Goal: Task Accomplishment & Management: Complete application form

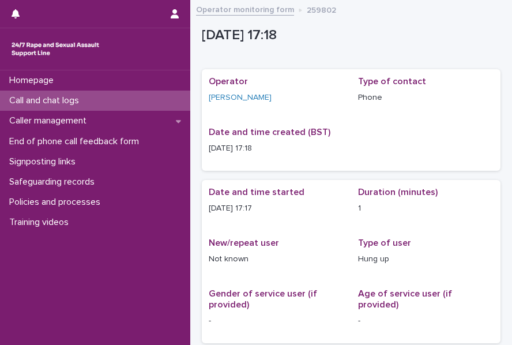
scroll to position [23, 0]
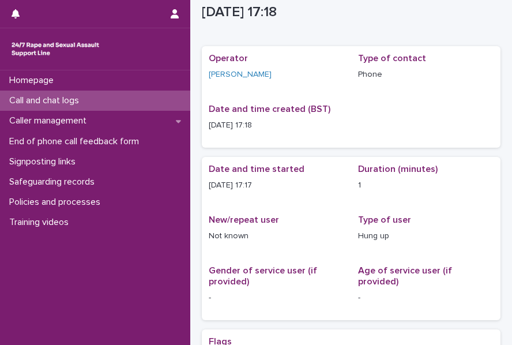
drag, startPoint x: 0, startPoint y: 0, endPoint x: 54, endPoint y: 100, distance: 113.5
click at [54, 100] on p "Call and chat logs" at bounding box center [47, 100] width 84 height 11
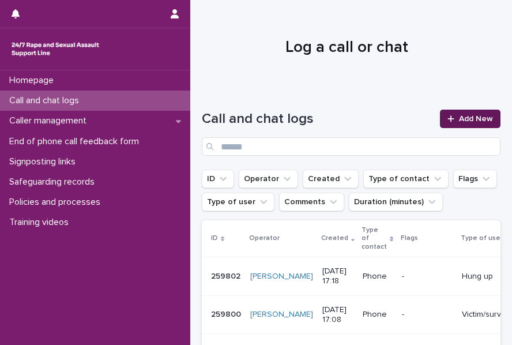
click at [465, 114] on link "Add New" at bounding box center [470, 119] width 61 height 18
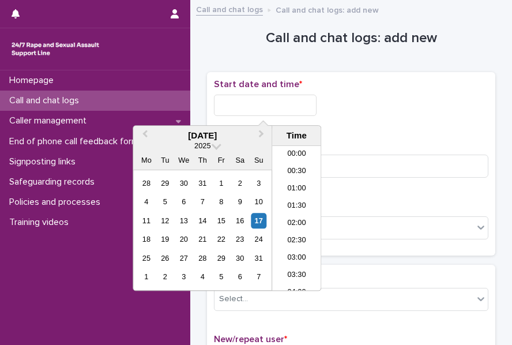
click at [253, 107] on input "text" at bounding box center [265, 105] width 103 height 21
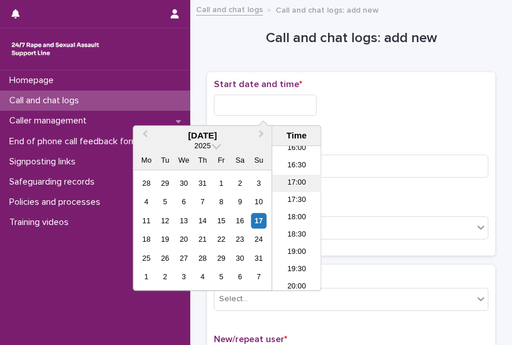
click at [301, 181] on li "17:00" at bounding box center [296, 183] width 49 height 17
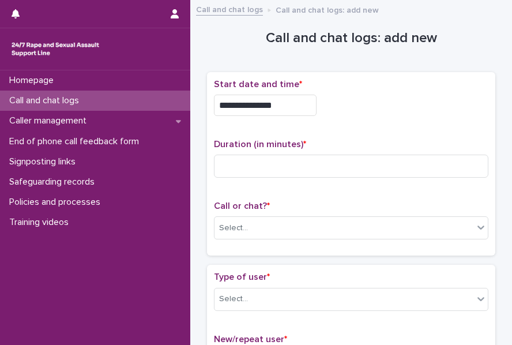
click at [286, 107] on input "**********" at bounding box center [265, 105] width 103 height 21
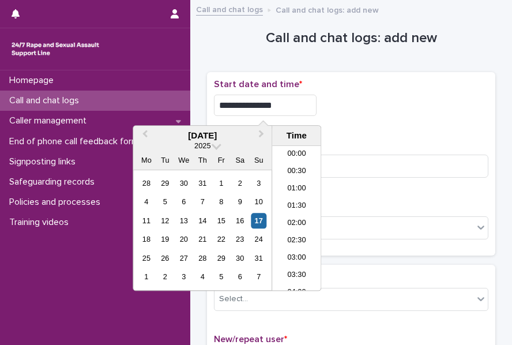
scroll to position [525, 0]
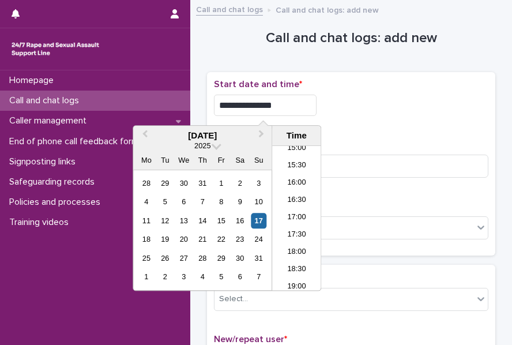
type input "**********"
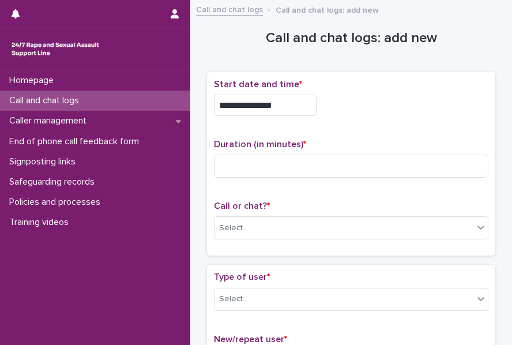
click at [366, 129] on div "**********" at bounding box center [351, 164] width 274 height 170
click at [270, 152] on div "Duration (in minutes) *" at bounding box center [351, 163] width 274 height 48
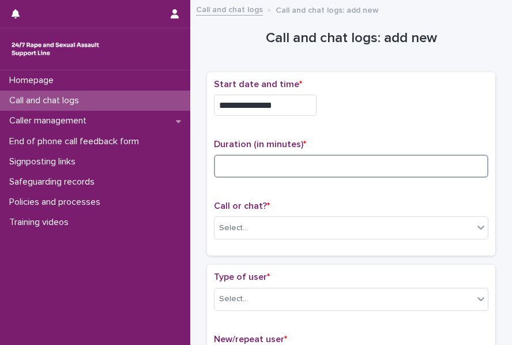
click at [249, 164] on input at bounding box center [351, 166] width 274 height 23
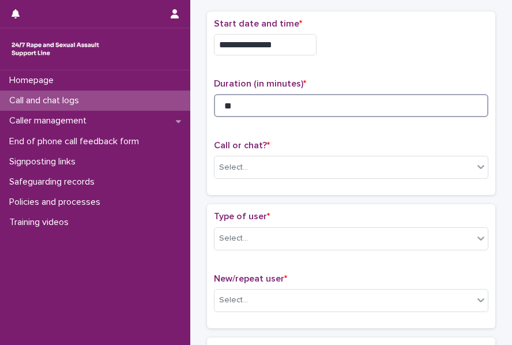
scroll to position [61, 0]
type input "**"
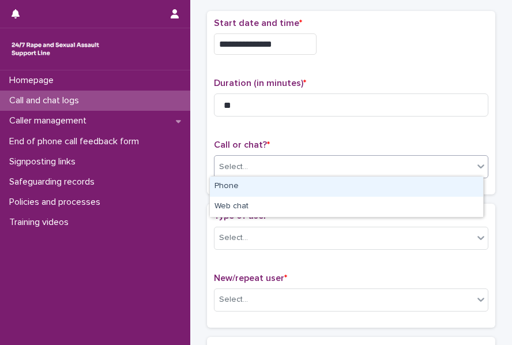
click at [249, 167] on input "text" at bounding box center [249, 166] width 1 height 11
click at [249, 191] on div "Phone" at bounding box center [346, 186] width 273 height 20
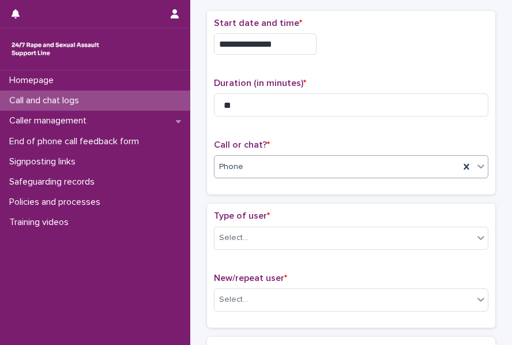
scroll to position [96, 0]
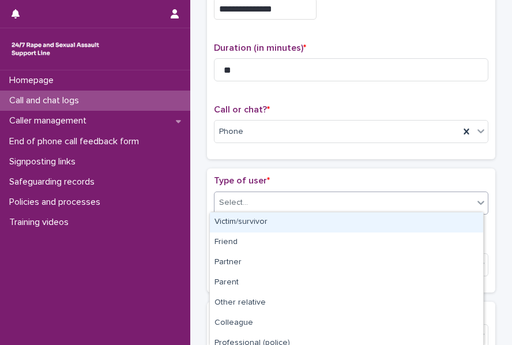
click at [253, 194] on div "Select..." at bounding box center [343, 202] width 259 height 19
click at [247, 222] on div "Victim/survivor" at bounding box center [346, 222] width 273 height 20
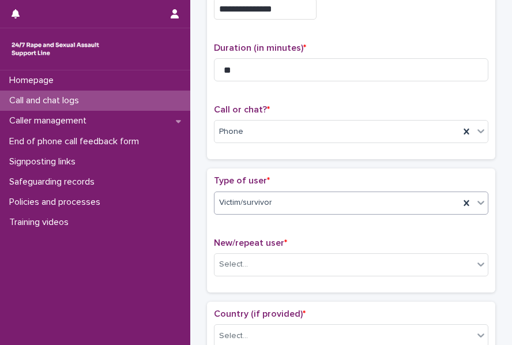
scroll to position [265, 0]
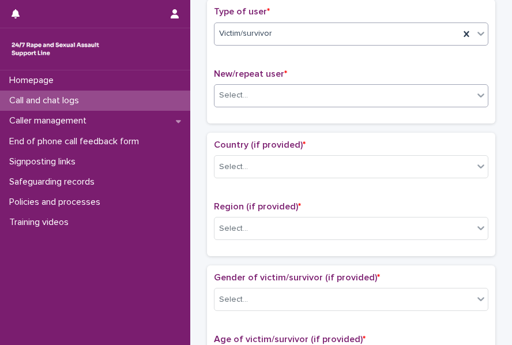
click at [220, 96] on div "Select..." at bounding box center [233, 95] width 29 height 12
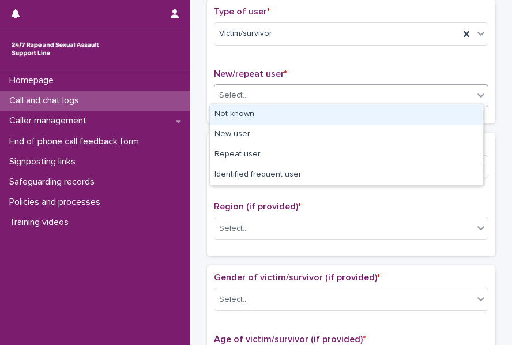
click at [250, 115] on div "Not known" at bounding box center [346, 114] width 273 height 20
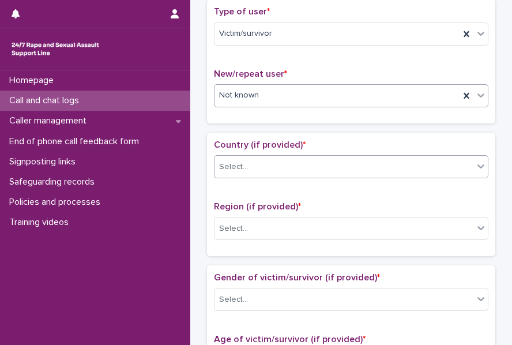
click at [214, 170] on div "Select..." at bounding box center [343, 166] width 259 height 19
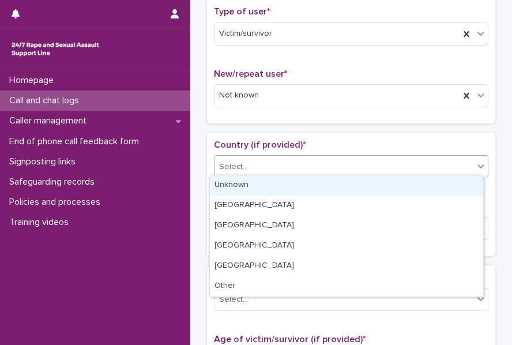
click at [248, 177] on div "Unknown" at bounding box center [346, 185] width 273 height 20
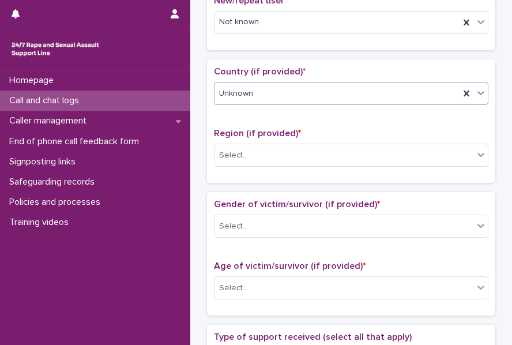
scroll to position [339, 0]
click at [219, 149] on div "Select..." at bounding box center [233, 155] width 29 height 12
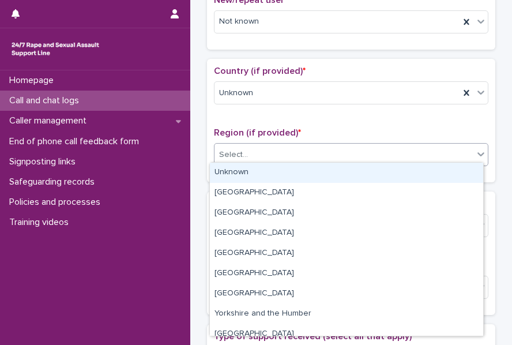
click at [248, 178] on div "Unknown" at bounding box center [346, 173] width 273 height 20
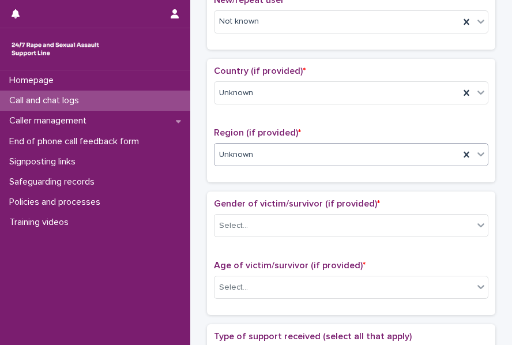
scroll to position [363, 0]
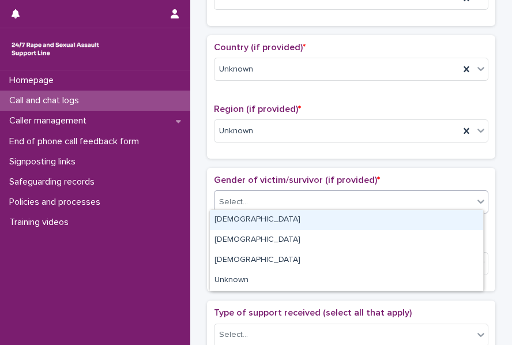
click at [232, 198] on div "Select..." at bounding box center [233, 202] width 29 height 12
click at [254, 216] on div "[DEMOGRAPHIC_DATA]" at bounding box center [346, 220] width 273 height 20
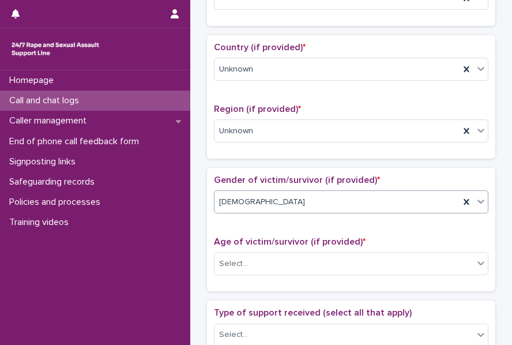
click at [246, 201] on div "[DEMOGRAPHIC_DATA]" at bounding box center [336, 202] width 245 height 19
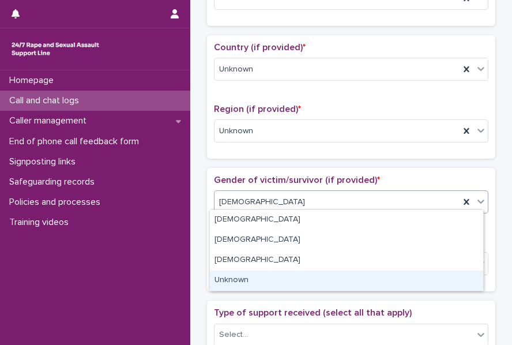
click at [260, 284] on div "Unknown" at bounding box center [346, 280] width 273 height 20
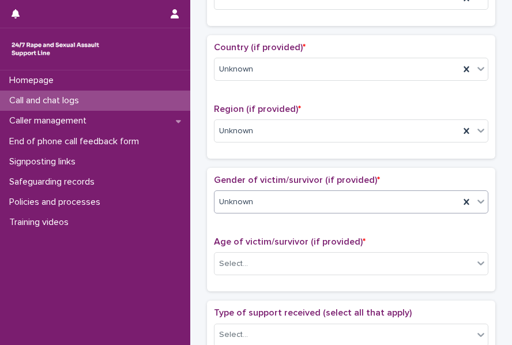
scroll to position [511, 0]
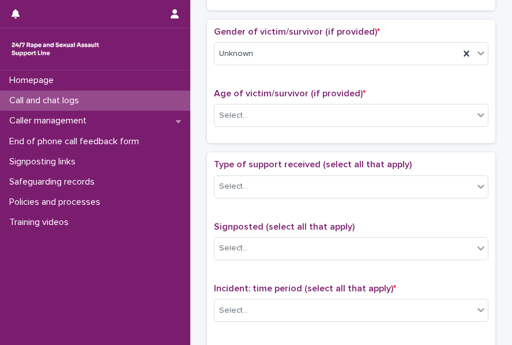
click at [251, 124] on div "Age of victim/survivor (if provided) * Select..." at bounding box center [351, 112] width 274 height 48
click at [244, 119] on div "Select..." at bounding box center [343, 115] width 259 height 19
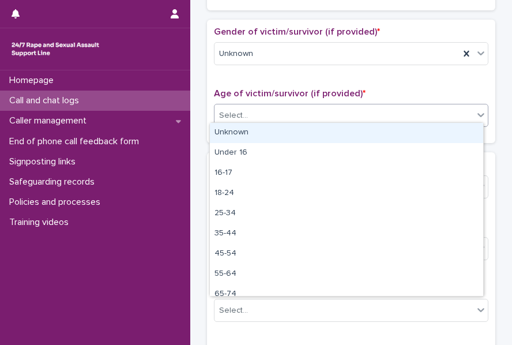
click at [254, 129] on div "Unknown" at bounding box center [346, 133] width 273 height 20
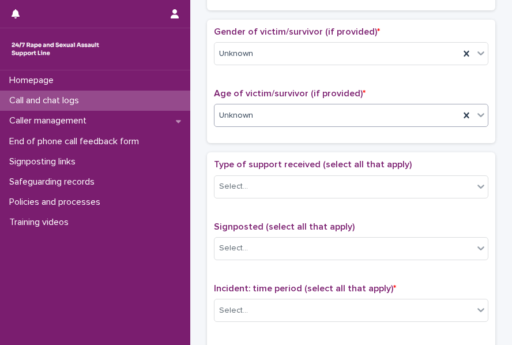
scroll to position [574, 0]
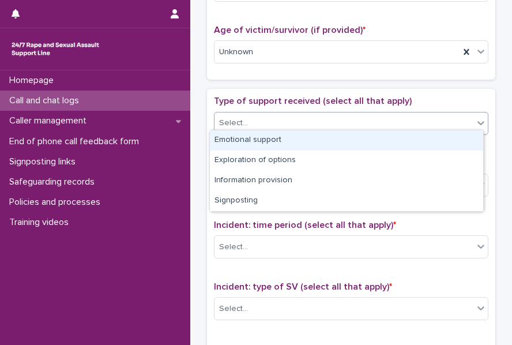
click at [247, 124] on div "Select..." at bounding box center [343, 123] width 259 height 19
click at [265, 138] on div "Emotional support" at bounding box center [346, 140] width 273 height 20
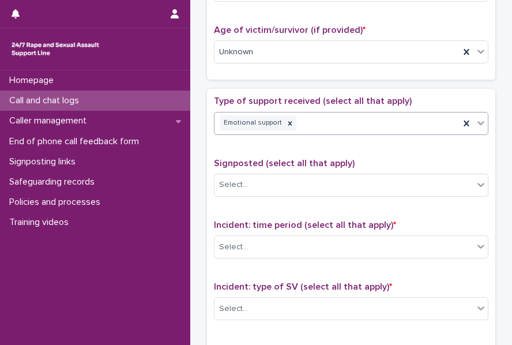
scroll to position [690, 0]
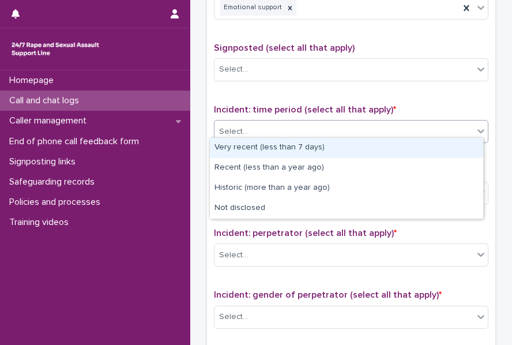
click at [254, 131] on div "Select..." at bounding box center [343, 131] width 259 height 19
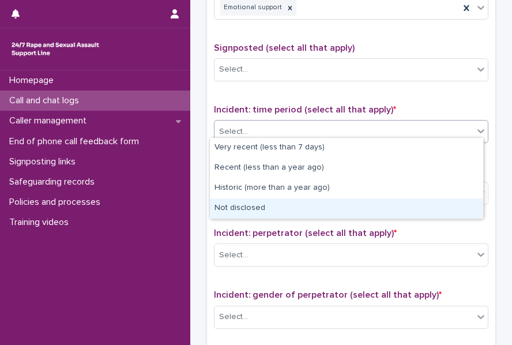
click at [250, 208] on div "Not disclosed" at bounding box center [346, 208] width 273 height 20
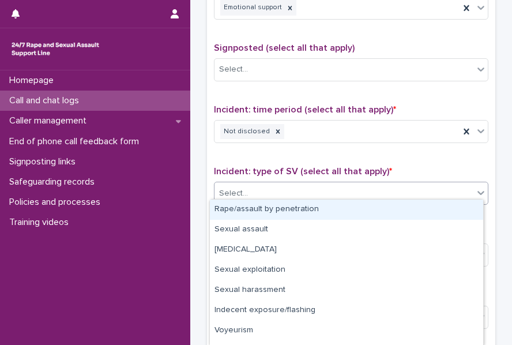
click at [232, 191] on div "Select..." at bounding box center [233, 193] width 29 height 12
click at [247, 201] on div "Rape/assault by penetration" at bounding box center [346, 209] width 273 height 20
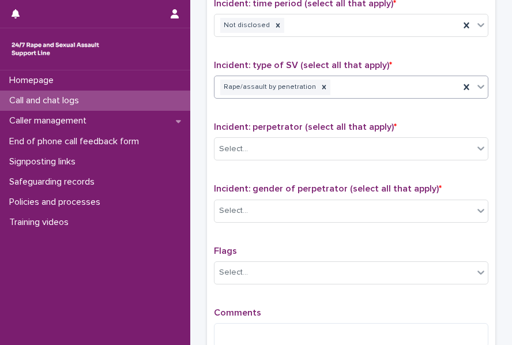
scroll to position [796, 0]
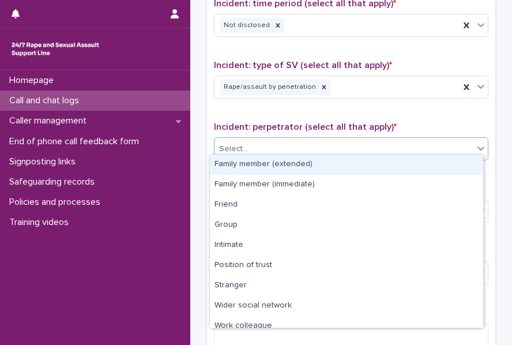
click at [238, 140] on div "Select..." at bounding box center [343, 149] width 259 height 19
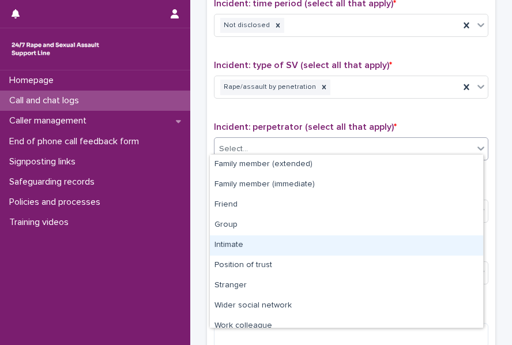
scroll to position [49, 0]
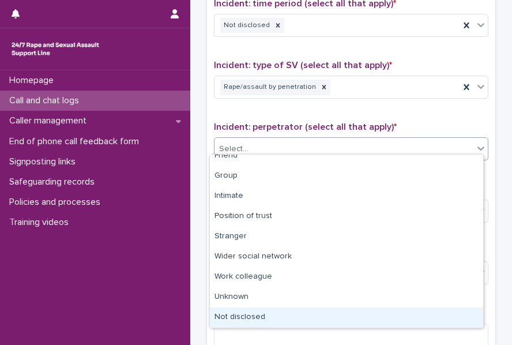
click at [261, 317] on div "Not disclosed" at bounding box center [346, 317] width 273 height 20
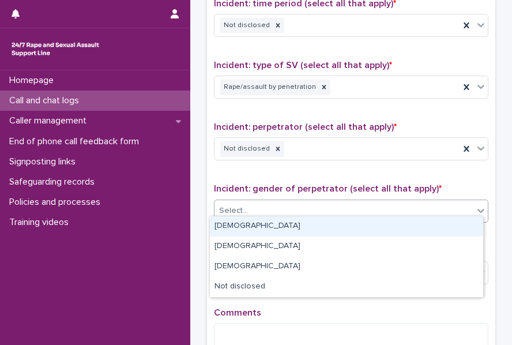
click at [271, 208] on div "Select..." at bounding box center [343, 210] width 259 height 19
click at [259, 224] on div "[DEMOGRAPHIC_DATA]" at bounding box center [346, 226] width 273 height 20
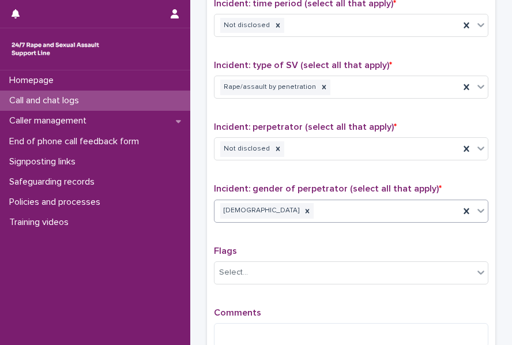
scroll to position [911, 0]
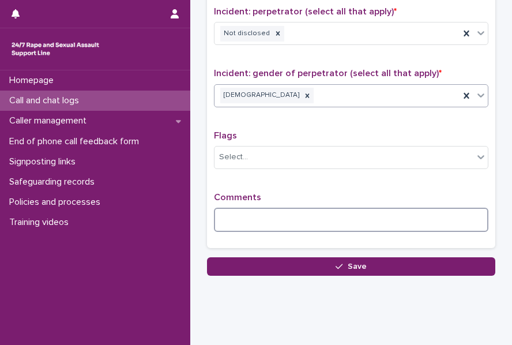
click at [248, 219] on textarea at bounding box center [351, 220] width 274 height 24
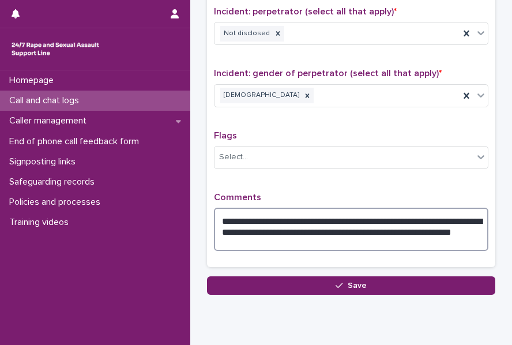
click at [409, 229] on textarea "**********" at bounding box center [351, 229] width 274 height 43
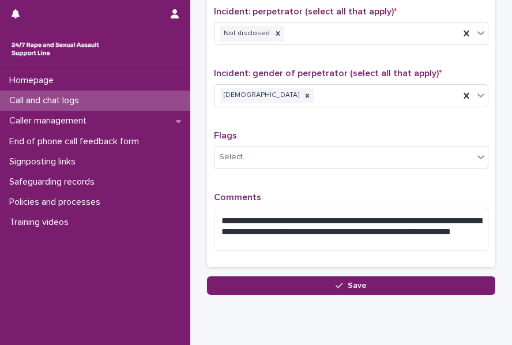
drag, startPoint x: 409, startPoint y: 229, endPoint x: 332, endPoint y: 133, distance: 123.0
click at [332, 133] on p "Flags" at bounding box center [351, 135] width 274 height 11
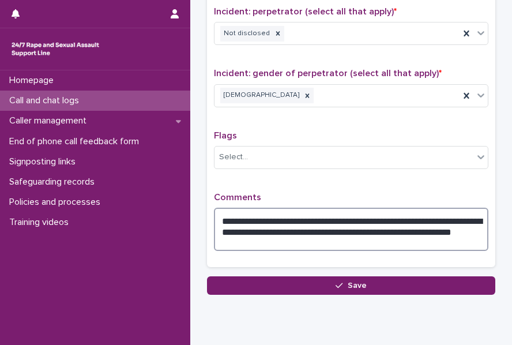
click at [413, 225] on textarea "**********" at bounding box center [351, 229] width 274 height 43
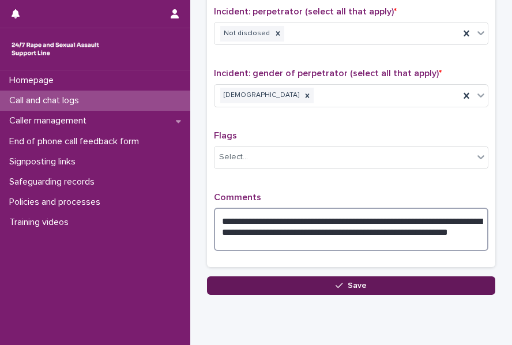
type textarea "**********"
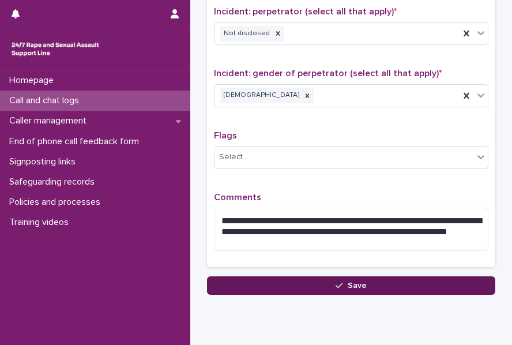
click at [227, 281] on button "Save" at bounding box center [351, 285] width 288 height 18
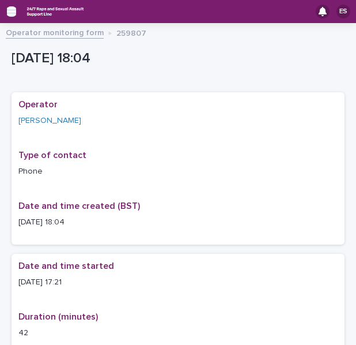
click at [10, 7] on icon "button" at bounding box center [11, 11] width 9 height 10
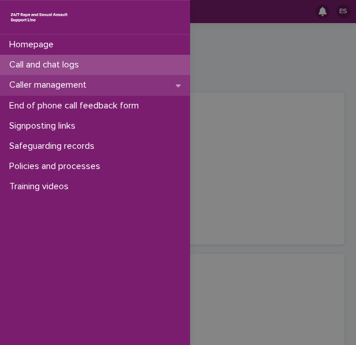
click at [48, 79] on div "Caller management" at bounding box center [95, 85] width 190 height 20
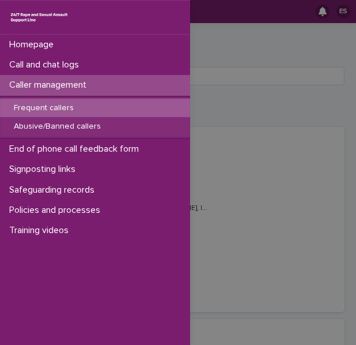
click at [217, 52] on div "Homepage Call and chat logs Caller management Frequent callers Abusive/Banned c…" at bounding box center [178, 172] width 356 height 345
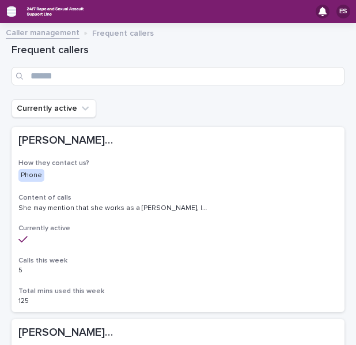
click at [10, 10] on icon "button" at bounding box center [11, 11] width 9 height 10
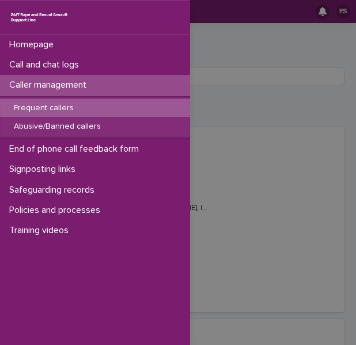
click at [42, 103] on p "Frequent callers" at bounding box center [44, 108] width 78 height 10
click at [220, 40] on div "Homepage Call and chat logs Caller management Frequent callers Abusive/Banned c…" at bounding box center [178, 172] width 356 height 345
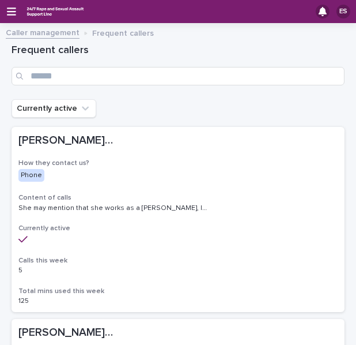
click at [7, 17] on div "ES" at bounding box center [178, 11] width 356 height 23
click at [9, 6] on icon "button" at bounding box center [11, 11] width 9 height 10
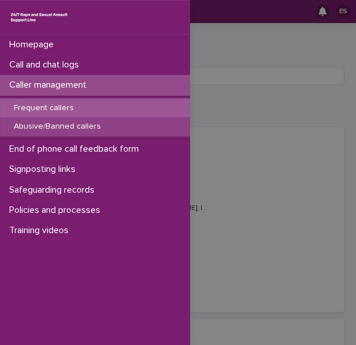
click at [53, 125] on p "Abusive/Banned callers" at bounding box center [58, 127] width 106 height 10
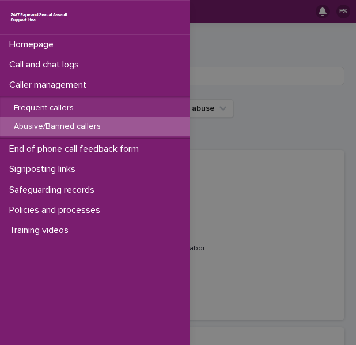
click at [238, 84] on div "Homepage Call and chat logs Caller management Frequent callers Abusive/Banned c…" at bounding box center [178, 172] width 356 height 345
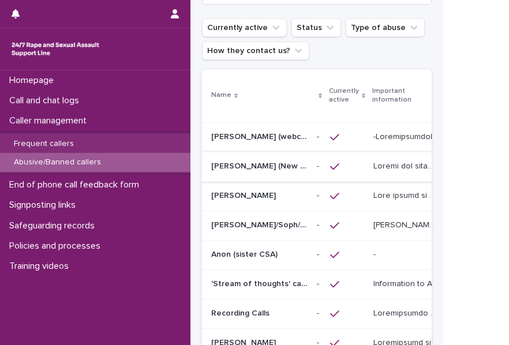
scroll to position [70, 0]
click at [294, 250] on p at bounding box center [259, 254] width 96 height 10
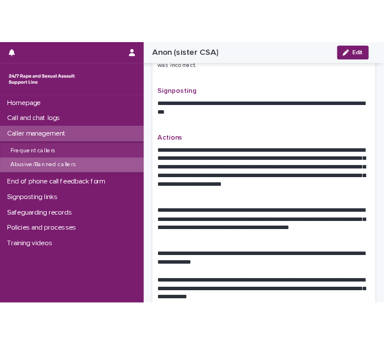
scroll to position [537, 0]
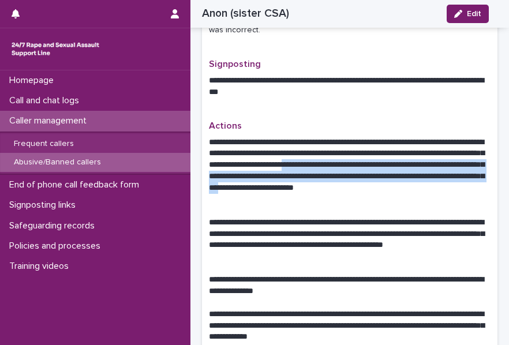
drag, startPoint x: 225, startPoint y: 189, endPoint x: 434, endPoint y: 155, distance: 210.9
click at [434, 155] on p "**********" at bounding box center [345, 171] width 273 height 69
copy p "**********"
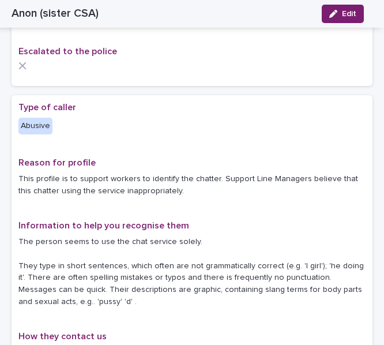
scroll to position [0, 0]
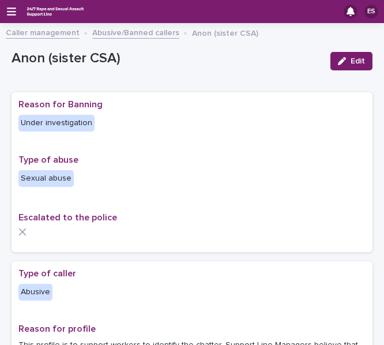
click at [2, 9] on div "ES" at bounding box center [192, 11] width 384 height 23
click at [9, 9] on icon "button" at bounding box center [11, 11] width 9 height 10
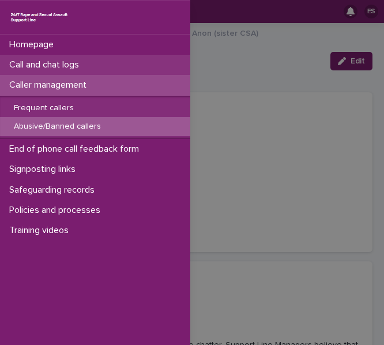
click at [50, 61] on p "Call and chat logs" at bounding box center [47, 64] width 84 height 11
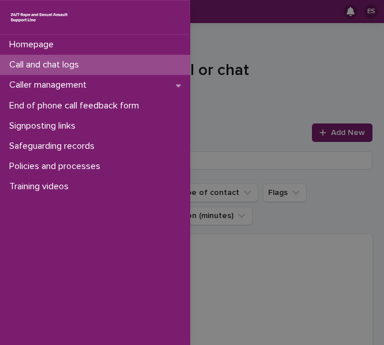
click at [238, 106] on div "Homepage Call and chat logs Caller management End of phone call feedback form S…" at bounding box center [192, 172] width 384 height 345
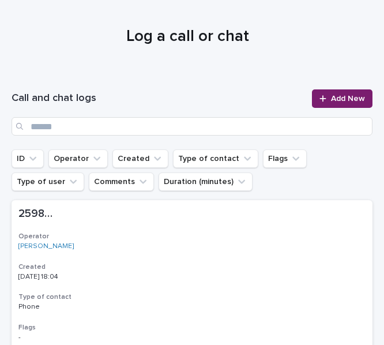
scroll to position [35, 0]
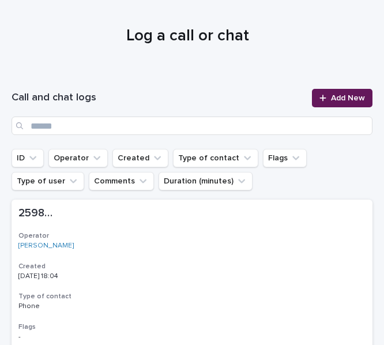
click at [319, 97] on icon at bounding box center [322, 98] width 6 height 6
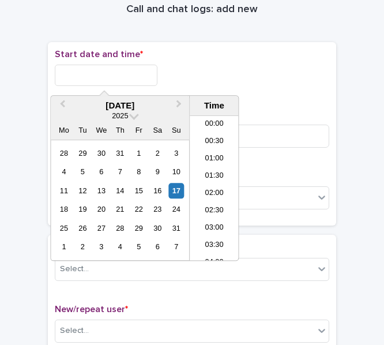
scroll to position [559, 0]
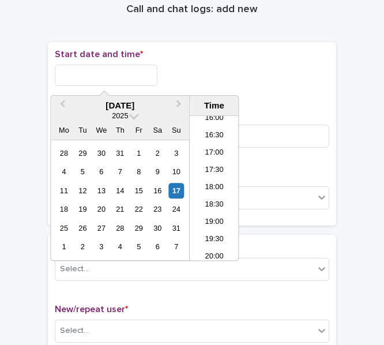
click at [100, 66] on input "text" at bounding box center [106, 75] width 103 height 21
click at [208, 186] on li "18:00" at bounding box center [214, 187] width 49 height 17
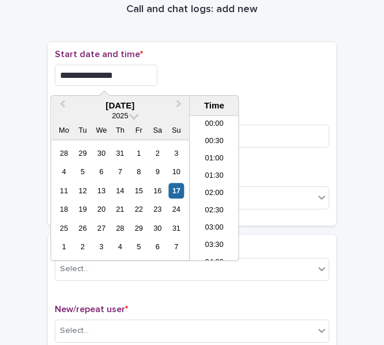
click at [147, 66] on input "**********" at bounding box center [106, 75] width 103 height 21
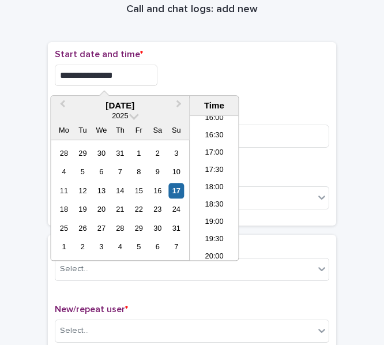
type input "**********"
click at [223, 86] on div "**********" at bounding box center [192, 72] width 274 height 46
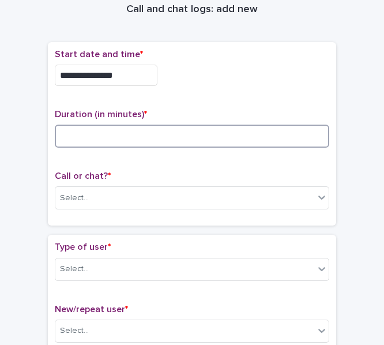
click at [65, 131] on input at bounding box center [192, 136] width 274 height 23
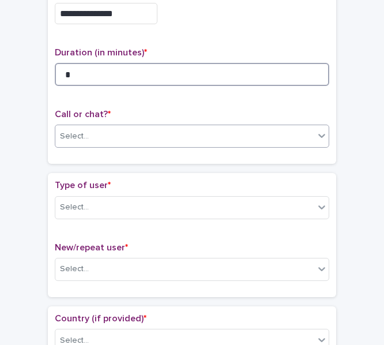
type input "*"
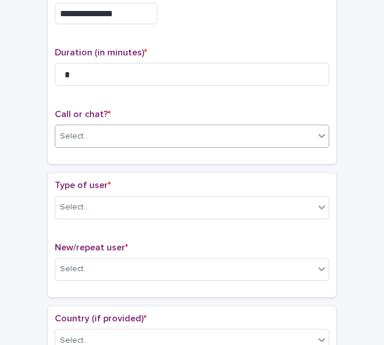
click at [70, 134] on div "Select..." at bounding box center [74, 136] width 29 height 12
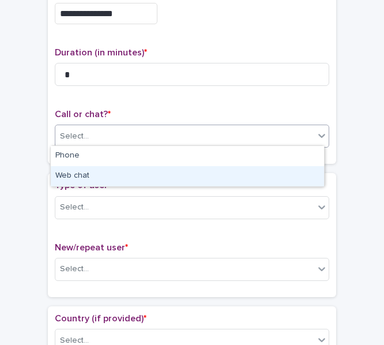
click at [80, 174] on div "Web chat" at bounding box center [187, 176] width 273 height 20
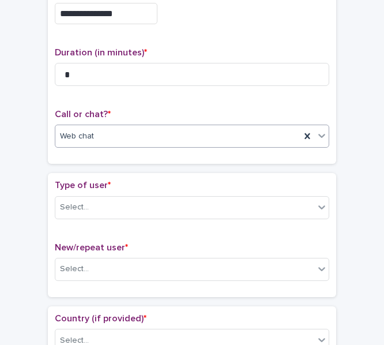
scroll to position [142, 0]
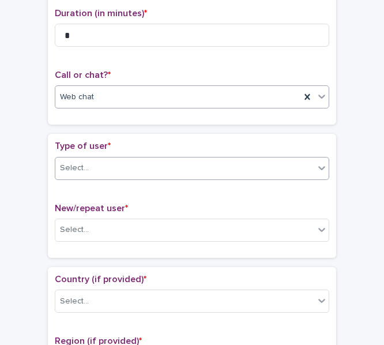
click at [85, 165] on div "Select..." at bounding box center [184, 168] width 259 height 19
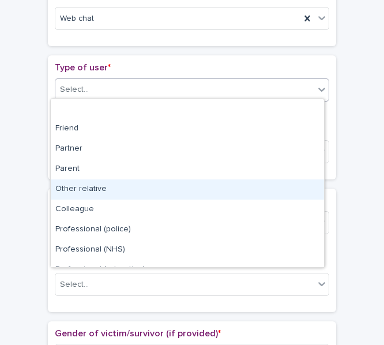
scroll to position [134, 0]
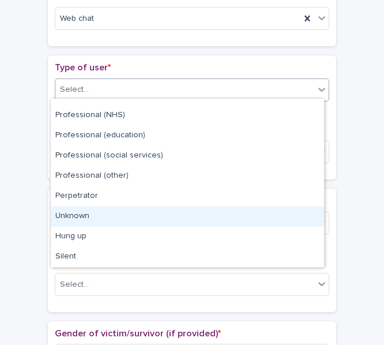
click at [91, 217] on div "Unknown" at bounding box center [187, 216] width 273 height 20
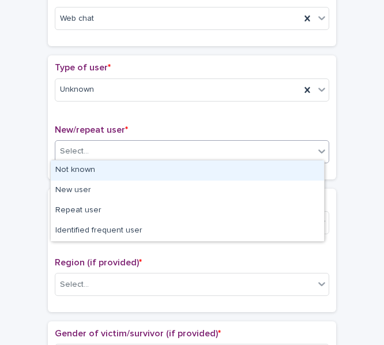
click at [91, 153] on div "Select..." at bounding box center [184, 151] width 259 height 19
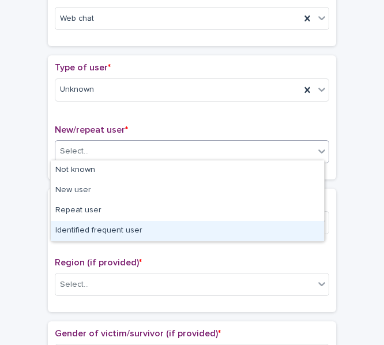
click at [89, 232] on div "Identified frequent user" at bounding box center [187, 231] width 273 height 20
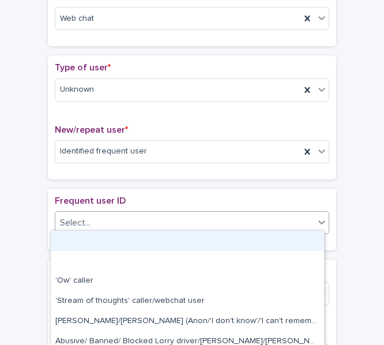
click at [106, 222] on div "Select..." at bounding box center [184, 222] width 259 height 19
type input "*"
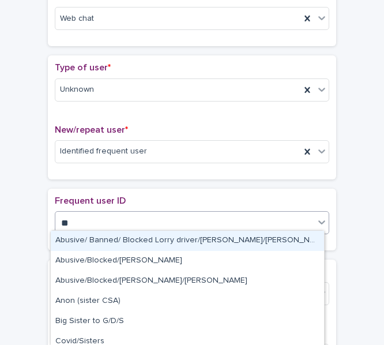
type input "***"
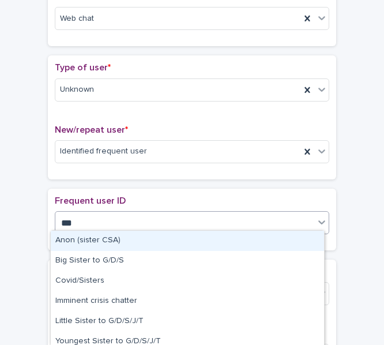
click at [107, 239] on div "Anon (sister CSA)" at bounding box center [187, 241] width 273 height 20
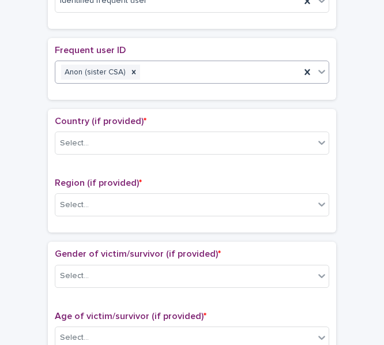
scroll to position [371, 0]
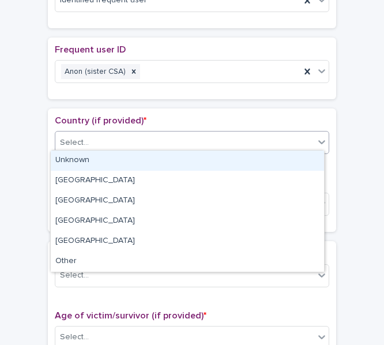
click at [91, 144] on div "Select..." at bounding box center [184, 142] width 259 height 19
click at [93, 167] on div "Unknown" at bounding box center [187, 160] width 273 height 20
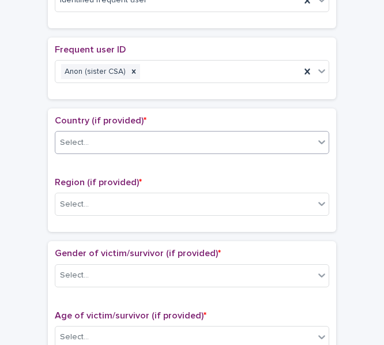
scroll to position [452, 0]
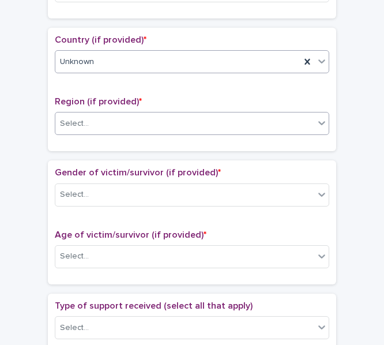
click at [92, 121] on div "Select..." at bounding box center [184, 123] width 259 height 19
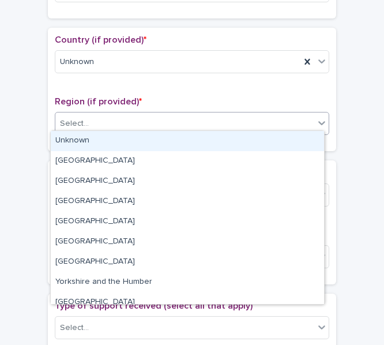
click at [98, 139] on div "Unknown" at bounding box center [187, 141] width 273 height 20
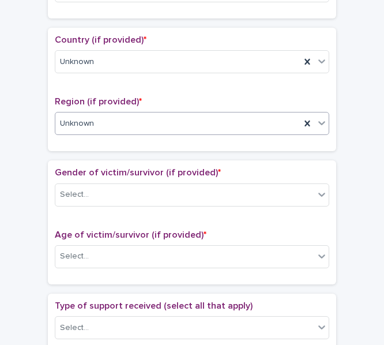
scroll to position [564, 0]
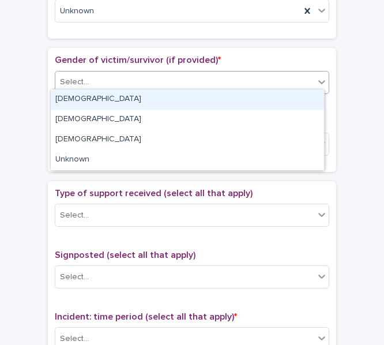
click at [71, 76] on div "Select..." at bounding box center [74, 82] width 29 height 12
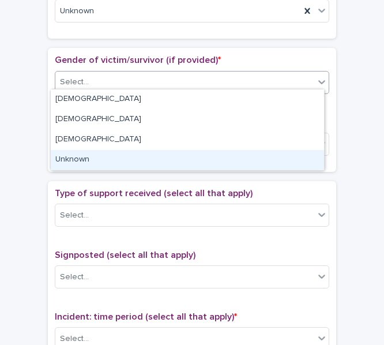
click at [82, 157] on div "Unknown" at bounding box center [187, 160] width 273 height 20
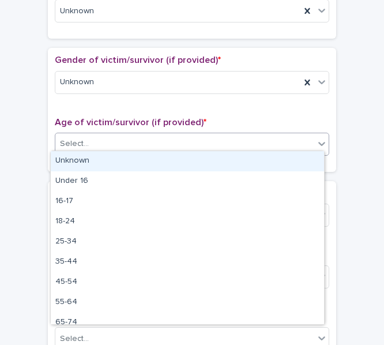
click at [90, 146] on div at bounding box center [90, 144] width 1 height 14
click at [95, 160] on div "Unknown" at bounding box center [187, 161] width 273 height 20
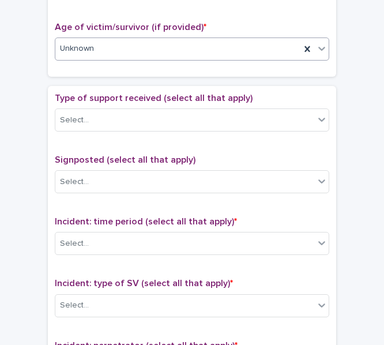
scroll to position [660, 0]
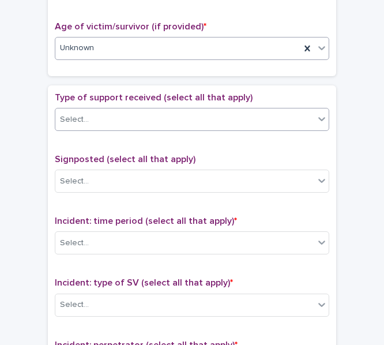
click at [84, 125] on div "Select..." at bounding box center [192, 119] width 274 height 23
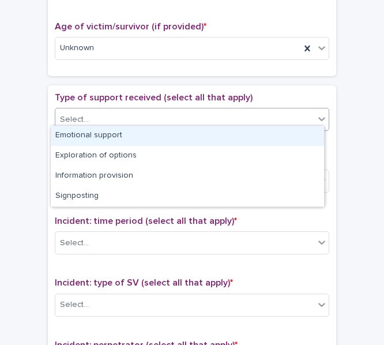
click at [95, 136] on div "Emotional support" at bounding box center [187, 136] width 273 height 20
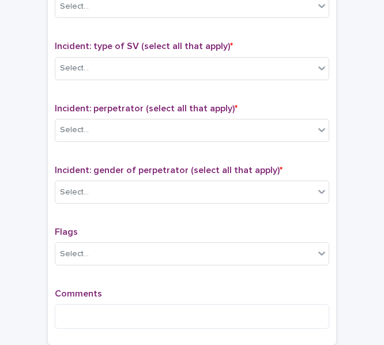
scroll to position [1007, 0]
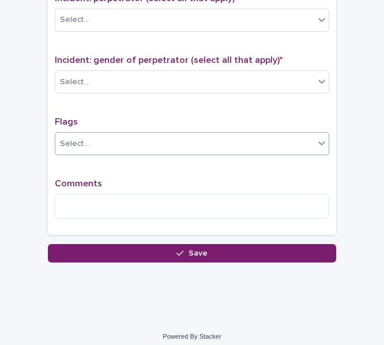
click at [89, 136] on div "Select..." at bounding box center [184, 143] width 259 height 19
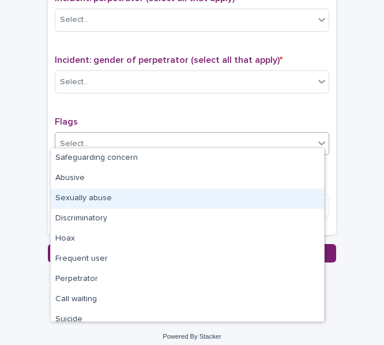
click at [97, 197] on div "Sexually abuse" at bounding box center [187, 199] width 273 height 20
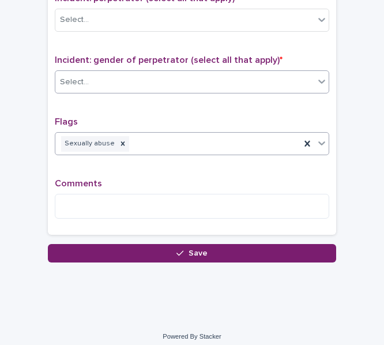
scroll to position [907, 0]
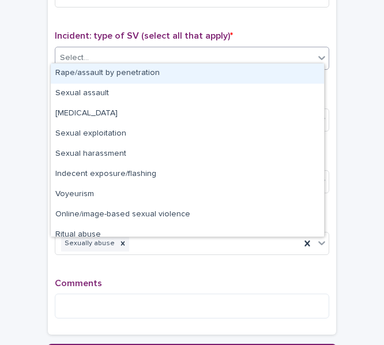
click at [99, 48] on div "Select..." at bounding box center [184, 57] width 259 height 19
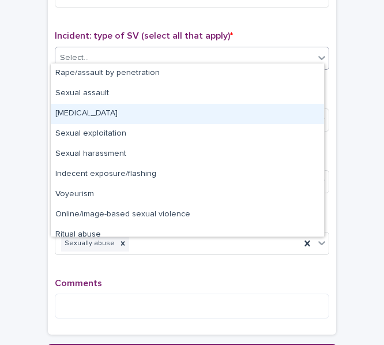
scroll to position [29, 0]
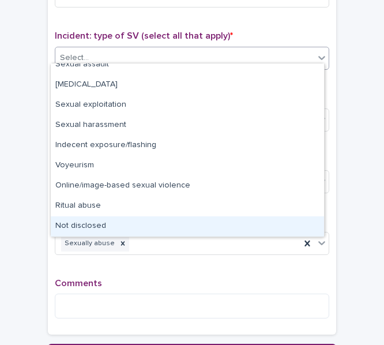
click at [88, 227] on div "Not disclosed" at bounding box center [187, 226] width 273 height 20
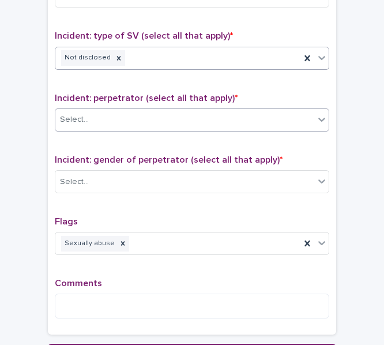
click at [82, 114] on div "Select..." at bounding box center [74, 120] width 29 height 12
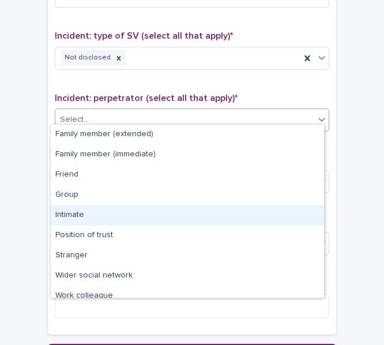
scroll to position [49, 0]
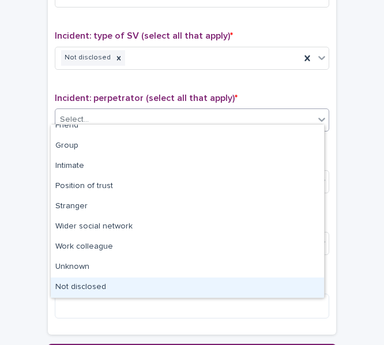
click at [91, 295] on div "Not disclosed" at bounding box center [187, 287] width 273 height 20
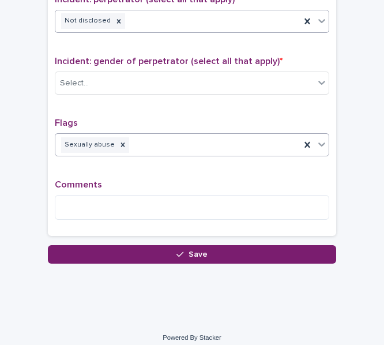
scroll to position [1007, 0]
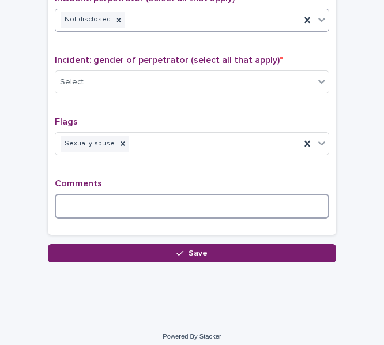
click at [77, 195] on textarea at bounding box center [192, 206] width 274 height 24
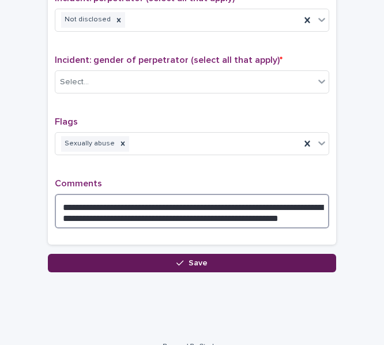
type textarea "**********"
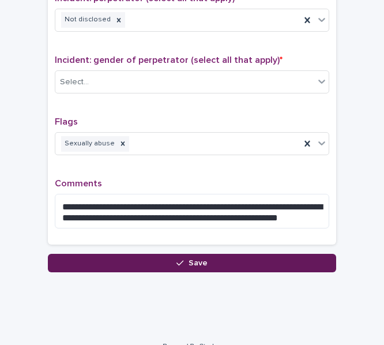
click at [80, 259] on button "Save" at bounding box center [192, 263] width 288 height 18
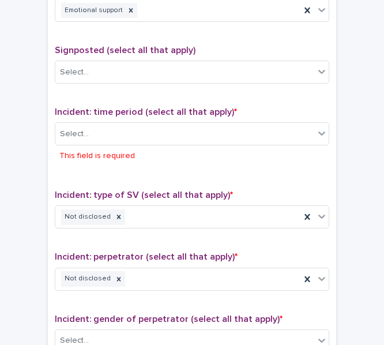
scroll to position [769, 0]
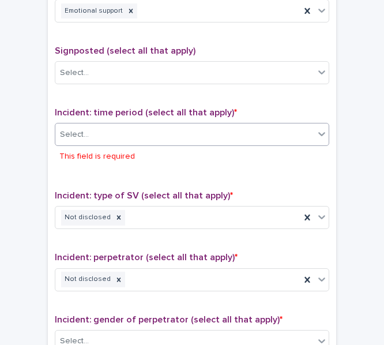
click at [90, 131] on input "text" at bounding box center [90, 134] width 1 height 11
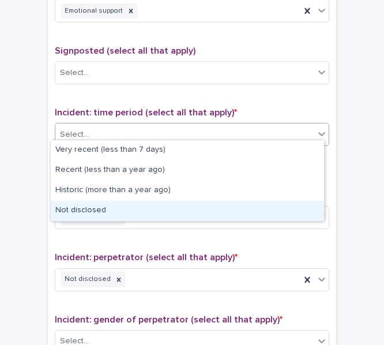
click at [88, 210] on div "Not disclosed" at bounding box center [187, 211] width 273 height 20
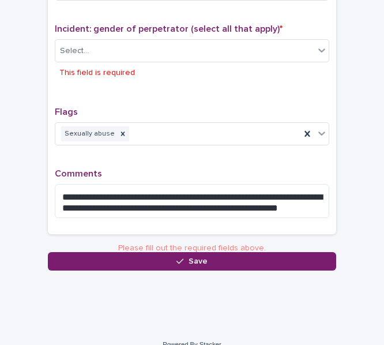
scroll to position [1038, 0]
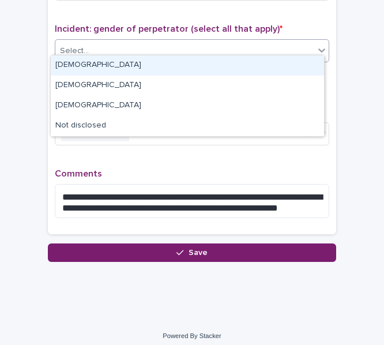
click at [106, 42] on div "Select..." at bounding box center [184, 51] width 259 height 19
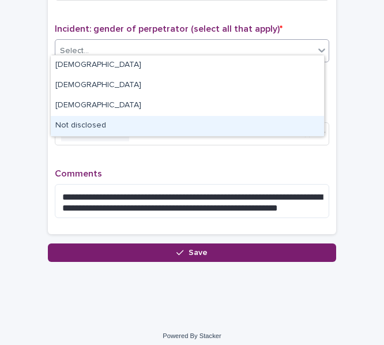
click at [98, 135] on div "Not disclosed" at bounding box center [187, 126] width 273 height 20
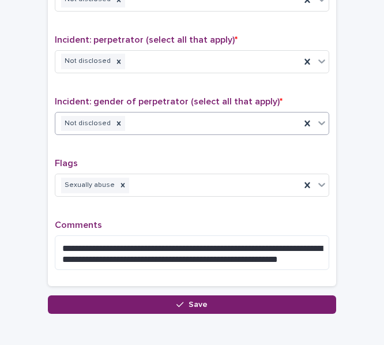
scroll to position [1016, 0]
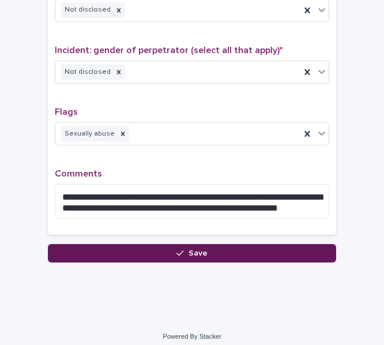
click at [78, 251] on button "Save" at bounding box center [192, 253] width 288 height 18
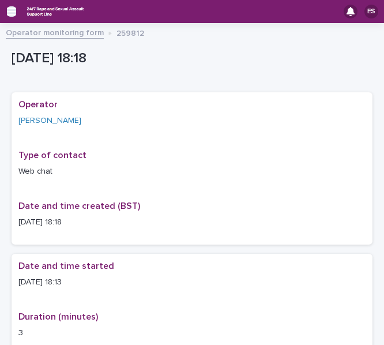
click at [9, 9] on icon "button" at bounding box center [11, 11] width 9 height 10
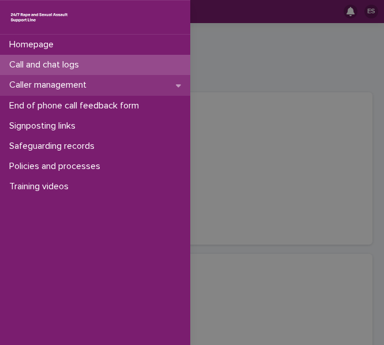
click at [66, 87] on p "Caller management" at bounding box center [50, 85] width 91 height 11
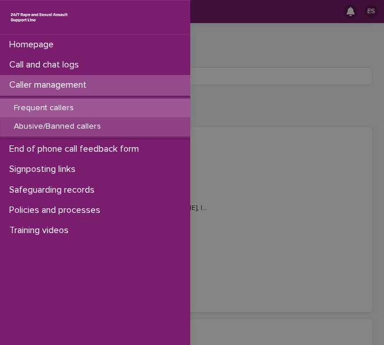
click at [76, 123] on p "Abusive/Banned callers" at bounding box center [58, 127] width 106 height 10
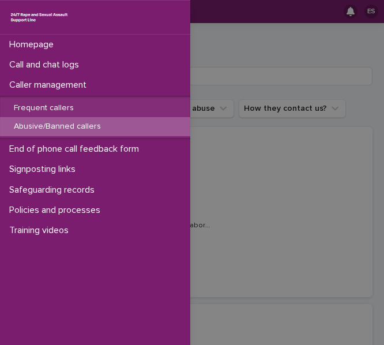
click at [250, 62] on div "Homepage Call and chat logs Caller management Frequent callers Abusive/Banned c…" at bounding box center [192, 172] width 384 height 345
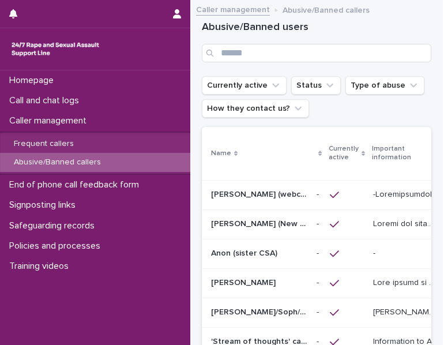
scroll to position [0, 82]
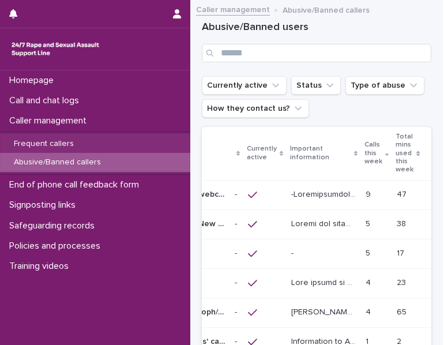
click at [319, 248] on p at bounding box center [323, 253] width 65 height 10
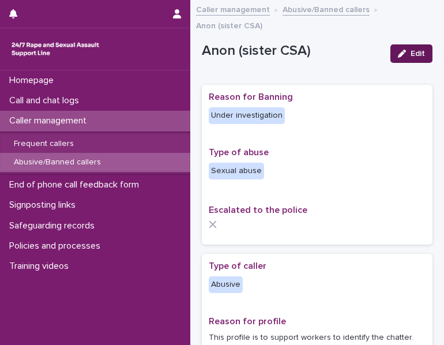
click at [411, 51] on span "Edit" at bounding box center [418, 54] width 14 height 8
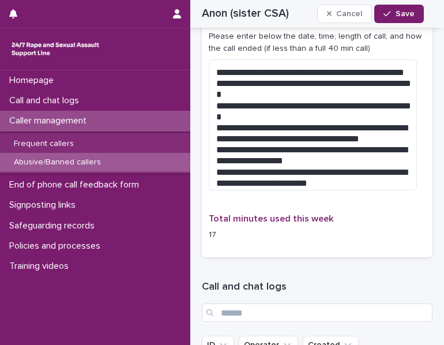
scroll to position [1263, 0]
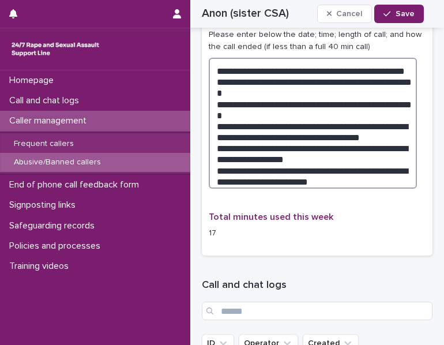
click at [330, 183] on textarea "**********" at bounding box center [313, 123] width 208 height 131
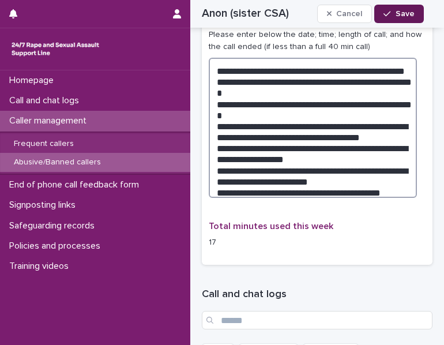
type textarea "**********"
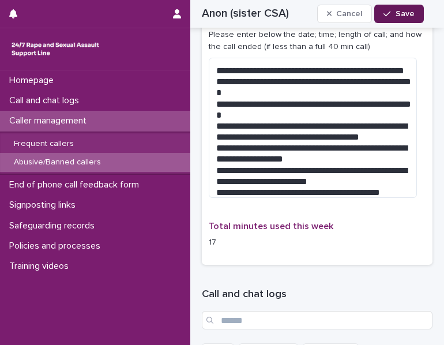
click at [398, 13] on span "Save" at bounding box center [405, 14] width 19 height 8
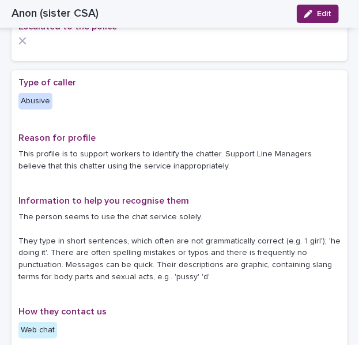
scroll to position [0, 0]
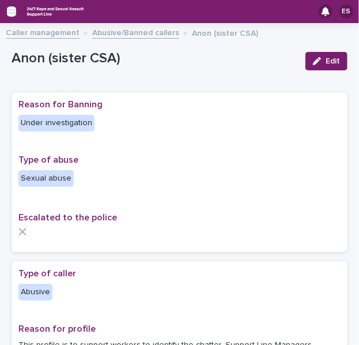
click at [8, 8] on icon "button" at bounding box center [11, 11] width 9 height 8
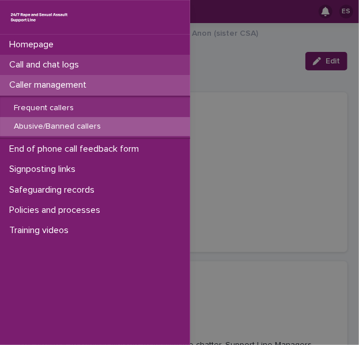
click at [40, 64] on p "Call and chat logs" at bounding box center [47, 64] width 84 height 11
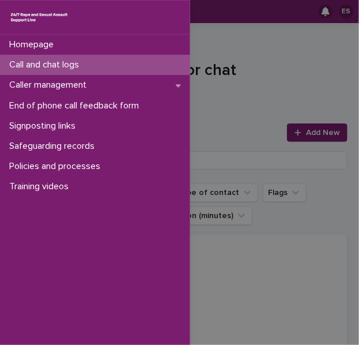
click at [289, 137] on div "Homepage Call and chat logs Caller management End of phone call feedback form S…" at bounding box center [179, 172] width 359 height 345
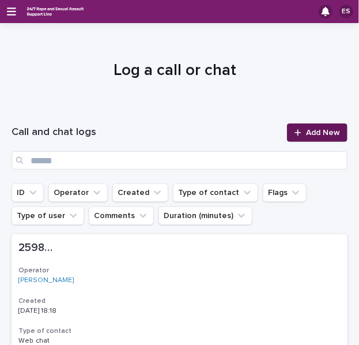
click at [295, 135] on icon at bounding box center [298, 133] width 7 height 8
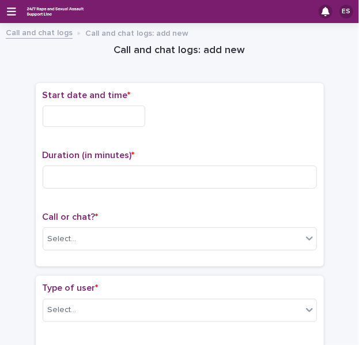
click at [81, 114] on input "text" at bounding box center [94, 116] width 103 height 21
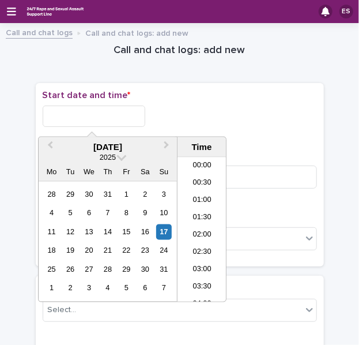
scroll to position [559, 0]
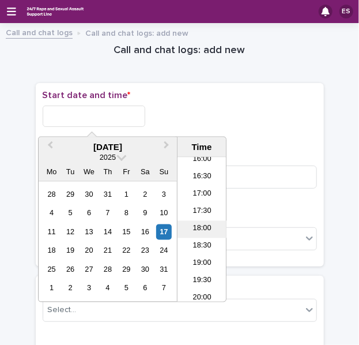
click at [202, 226] on li "18:00" at bounding box center [202, 229] width 49 height 17
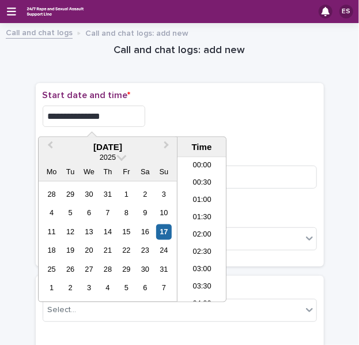
click at [113, 118] on input "**********" at bounding box center [94, 116] width 103 height 21
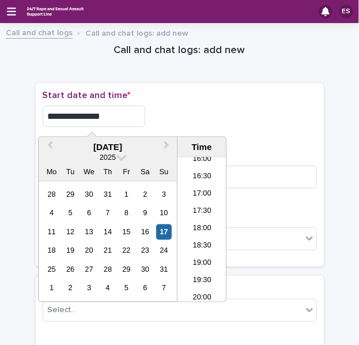
type input "**********"
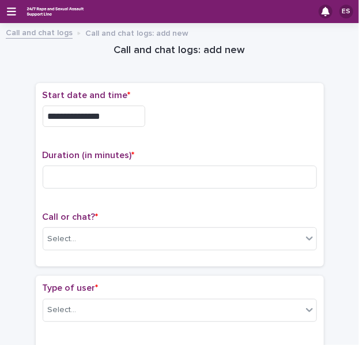
click at [208, 114] on div "**********" at bounding box center [180, 116] width 274 height 21
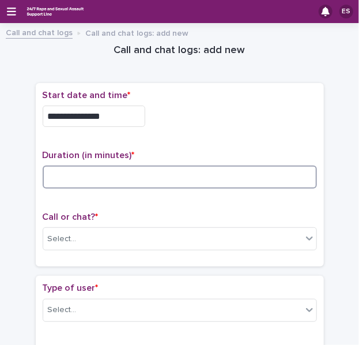
click at [65, 171] on input at bounding box center [180, 176] width 274 height 23
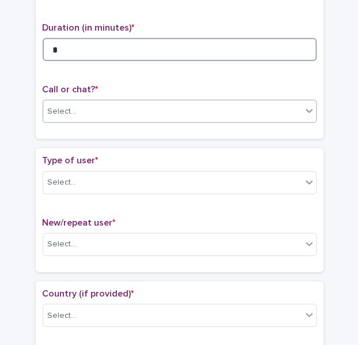
type input "*"
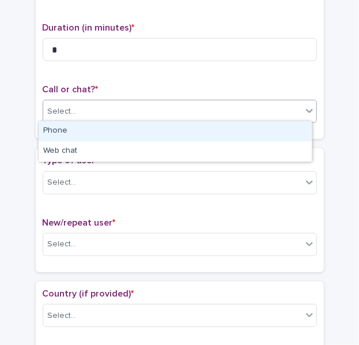
click at [60, 108] on div "Select..." at bounding box center [62, 112] width 29 height 12
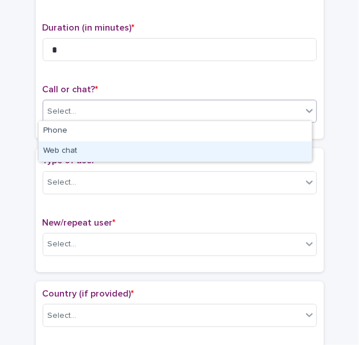
click at [66, 150] on div "Web chat" at bounding box center [175, 151] width 273 height 20
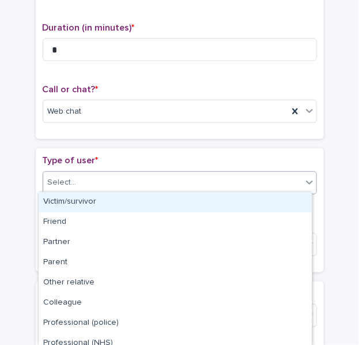
click at [69, 186] on div "Select..." at bounding box center [172, 182] width 259 height 19
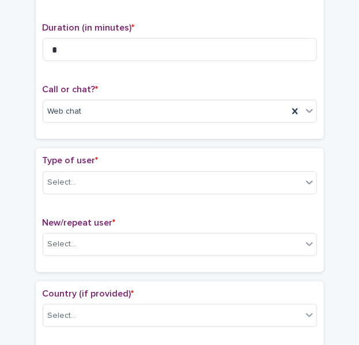
click at [62, 66] on div "Duration (in minutes) * *" at bounding box center [180, 46] width 274 height 48
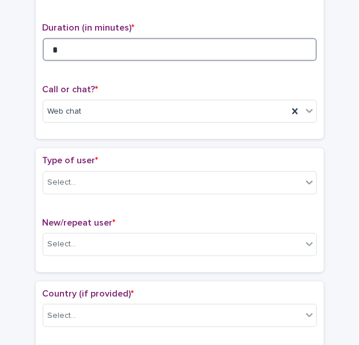
click at [61, 57] on input "*" at bounding box center [180, 49] width 274 height 23
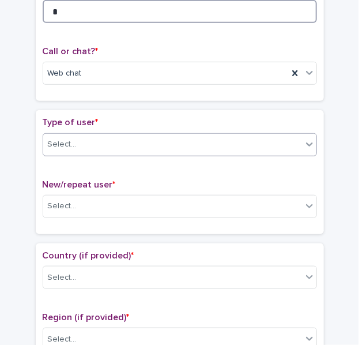
type input "*"
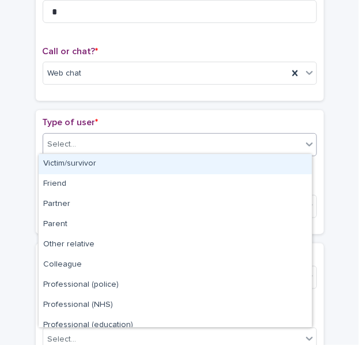
click at [61, 147] on div "Select..." at bounding box center [62, 144] width 29 height 12
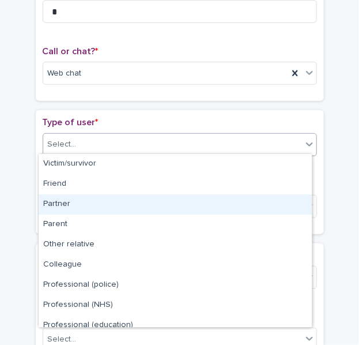
scroll to position [130, 0]
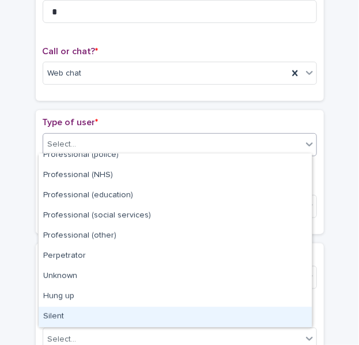
click at [62, 315] on div "Silent" at bounding box center [175, 317] width 273 height 20
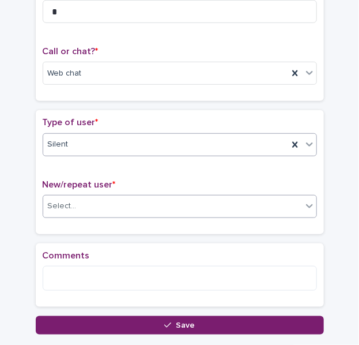
click at [56, 214] on div "Select..." at bounding box center [180, 206] width 274 height 23
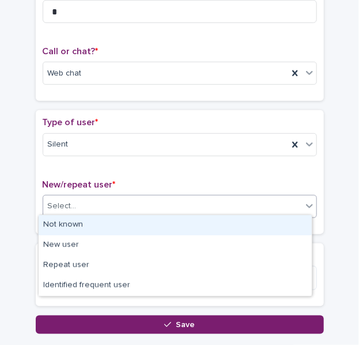
click at [78, 220] on div "Not known" at bounding box center [175, 225] width 273 height 20
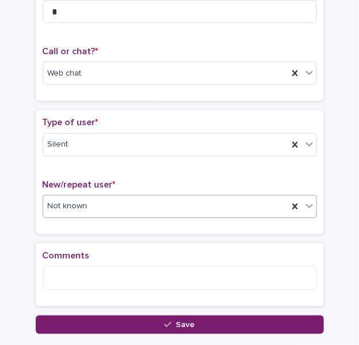
scroll to position [242, 0]
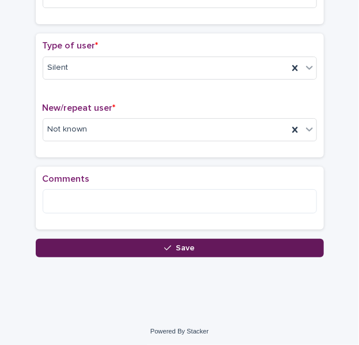
click at [70, 246] on button "Save" at bounding box center [180, 248] width 288 height 18
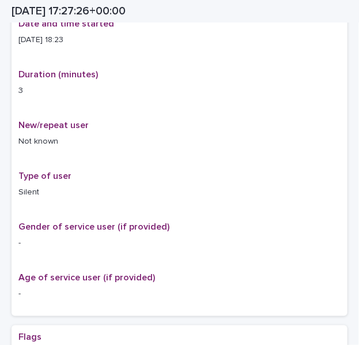
scroll to position [249, 0]
